Goal: Information Seeking & Learning: Find specific fact

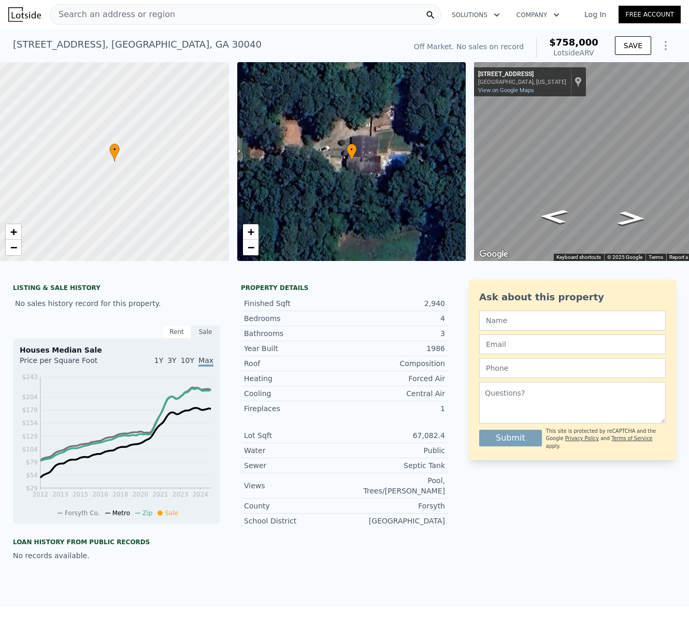
click at [87, 15] on span "Search an address or region" at bounding box center [112, 14] width 125 height 12
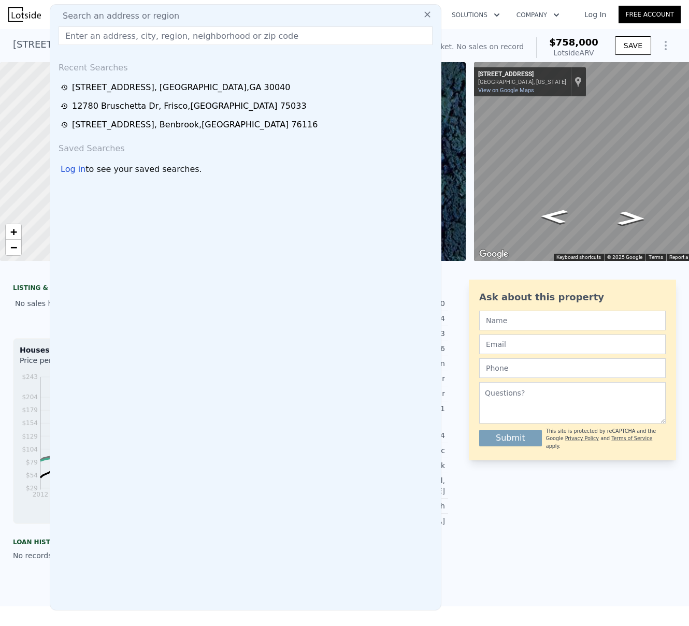
type input "[STREET_ADDRESS][PERSON_NAME]"
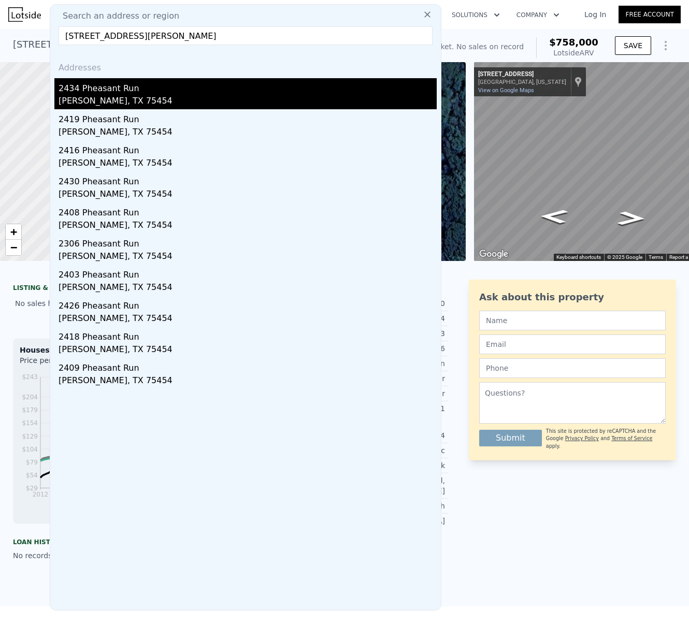
click at [98, 86] on div "2434 Pheasant Run" at bounding box center [248, 86] width 378 height 17
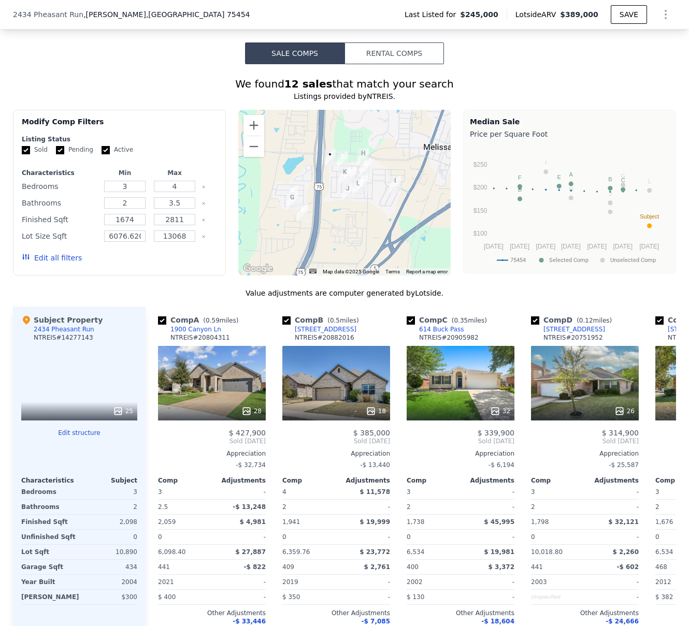
scroll to position [778, 0]
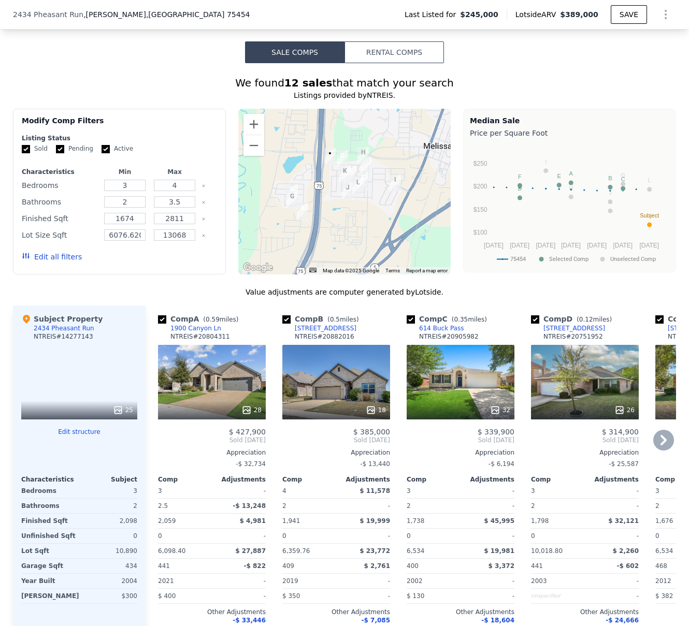
click at [159, 316] on input "checkbox" at bounding box center [162, 319] width 8 height 8
checkbox input "false"
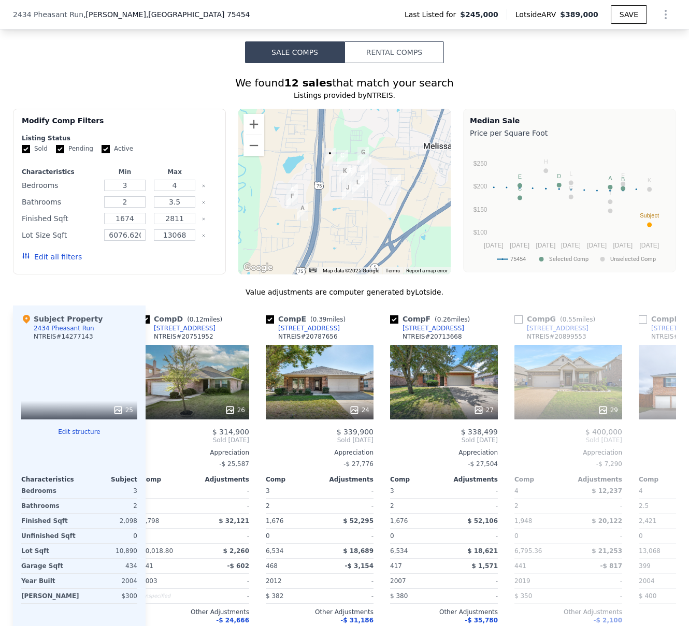
scroll to position [0, 0]
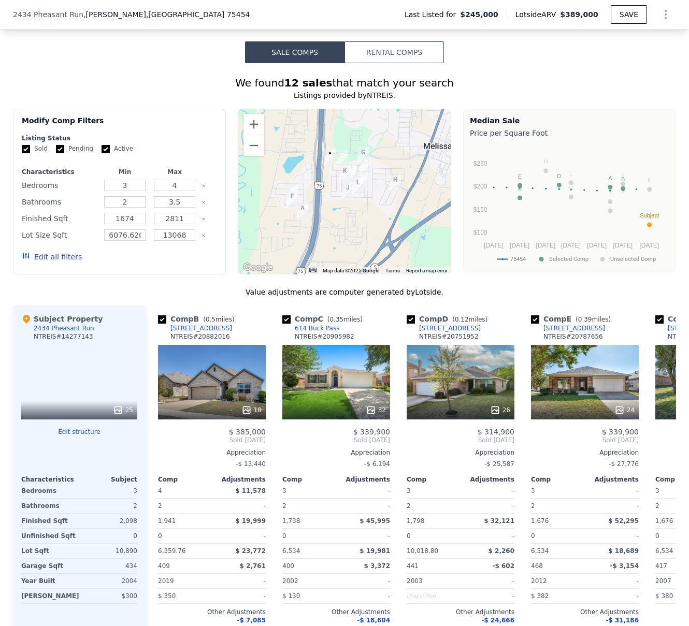
click at [149, 10] on div "[STREET_ADDRESS][PERSON_NAME]" at bounding box center [136, 14] width 246 height 10
drag, startPoint x: 149, startPoint y: 11, endPoint x: 8, endPoint y: 12, distance: 141.4
click at [8, 12] on div "[STREET_ADDRESS][PERSON_NAME] Last Listed for $245,000 Lotside ARV $389,000 SAVE" at bounding box center [344, 15] width 689 height 30
copy div "[STREET_ADDRESS][PERSON_NAME]"
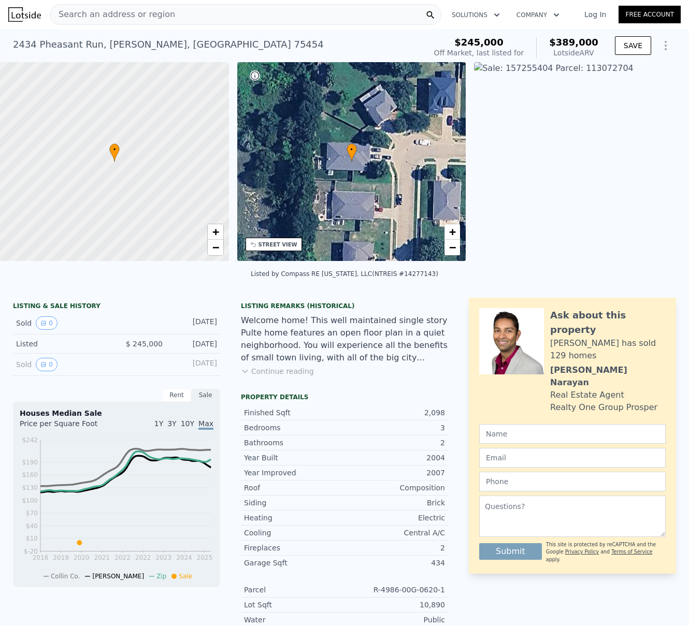
click at [130, 23] on div "Search an address or region" at bounding box center [112, 15] width 125 height 20
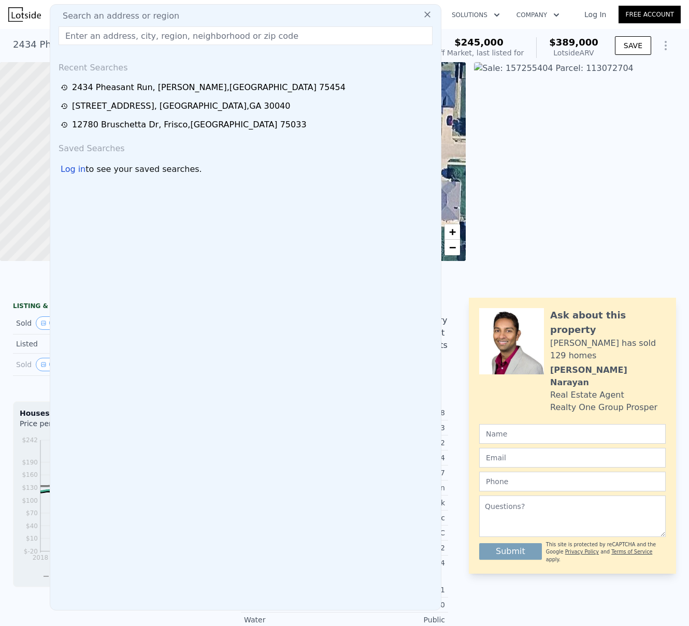
type input "[STREET_ADDRESS]"
checkbox input "true"
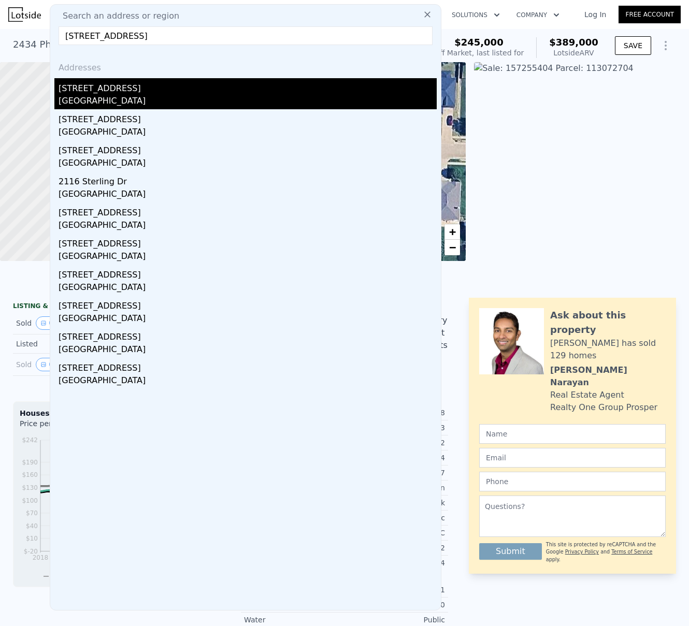
type input "[STREET_ADDRESS]"
click at [102, 88] on div "[STREET_ADDRESS]" at bounding box center [248, 86] width 378 height 17
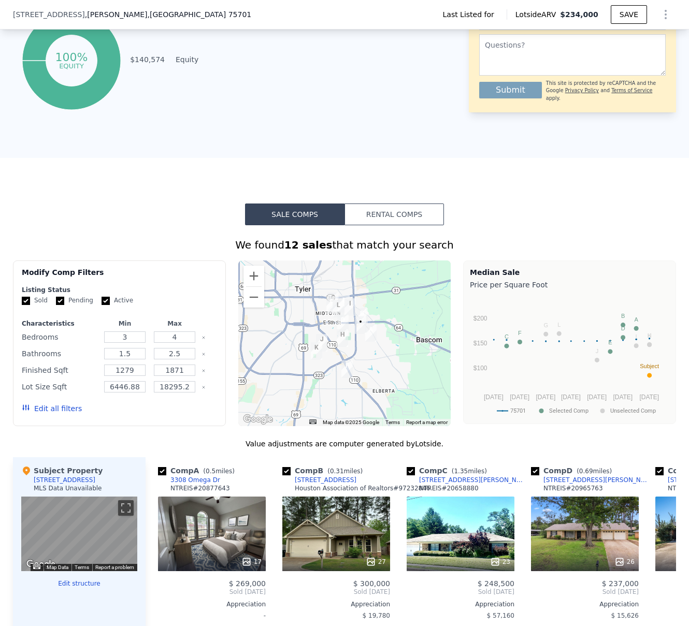
scroll to position [802, 0]
